Goal: Information Seeking & Learning: Learn about a topic

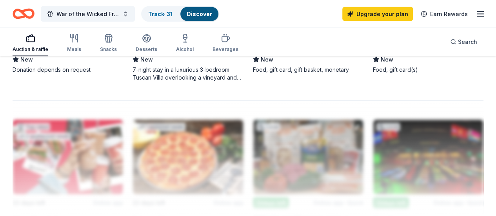
scroll to position [847, 0]
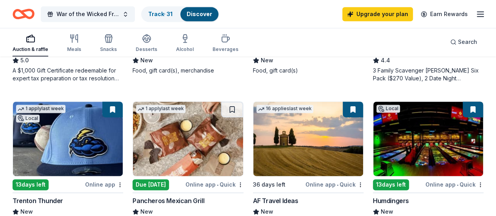
scroll to position [272, 0]
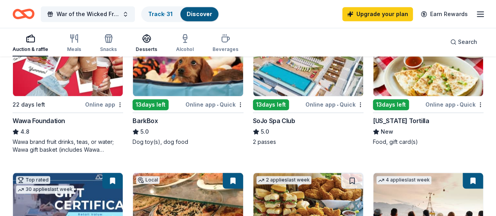
click at [151, 38] on icon "button" at bounding box center [146, 38] width 9 height 9
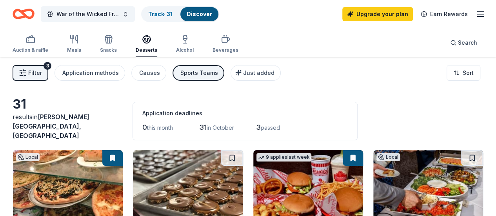
scroll to position [143, 0]
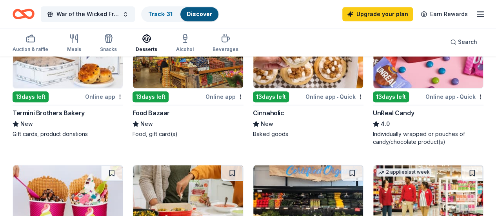
scroll to position [575, 0]
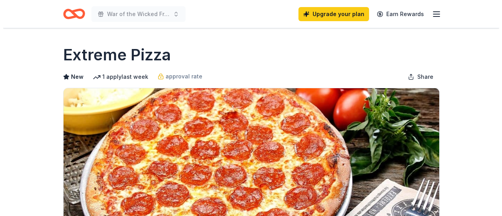
scroll to position [287, 0]
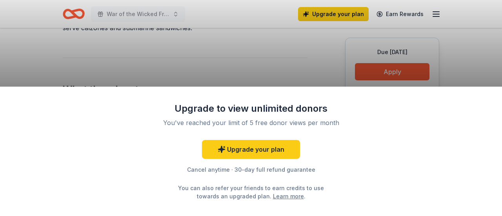
drag, startPoint x: 376, startPoint y: 69, endPoint x: 375, endPoint y: 80, distance: 10.6
click at [376, 71] on div "Upgrade to view unlimited donors You've reached your limit of 5 free donor view…" at bounding box center [251, 108] width 502 height 216
click at [283, 72] on div "Upgrade to view unlimited donors You've reached your limit of 5 free donor view…" at bounding box center [251, 108] width 502 height 216
click at [206, 56] on div "Upgrade to view unlimited donors You've reached your limit of 5 free donor view…" at bounding box center [251, 108] width 502 height 216
click at [338, 99] on div "Upgrade to view unlimited donors You've reached your limit of 5 free donor view…" at bounding box center [251, 151] width 502 height 129
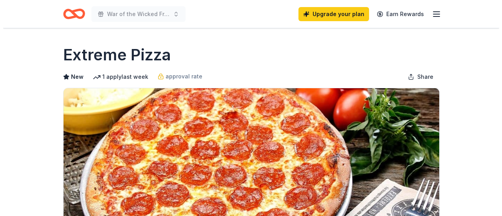
scroll to position [287, 0]
